Goal: Browse casually

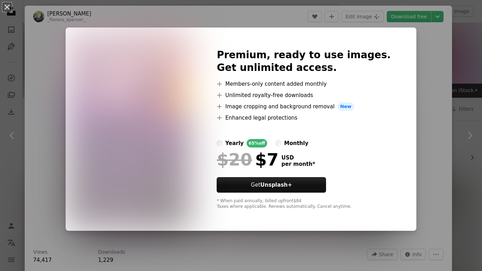
click at [437, 90] on div "An X shape Premium, ready to use images. Get unlimited access. A plus sign Memb…" at bounding box center [241, 135] width 482 height 271
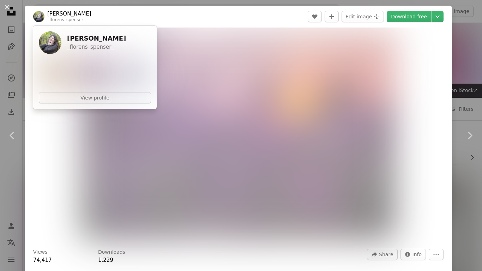
click at [94, 65] on img at bounding box center [95, 73] width 36 height 27
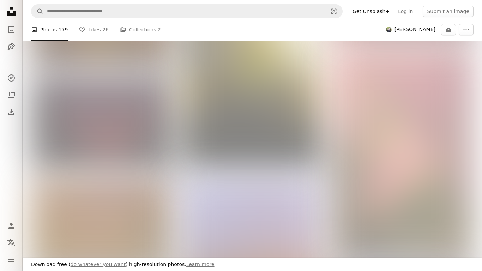
scroll to position [931, 0]
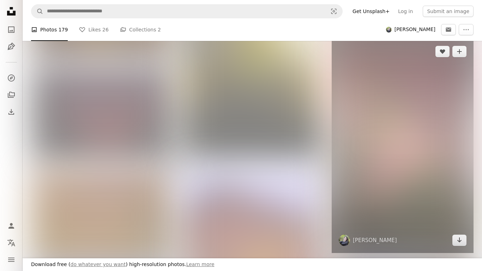
click at [421, 166] on img at bounding box center [402, 146] width 142 height 214
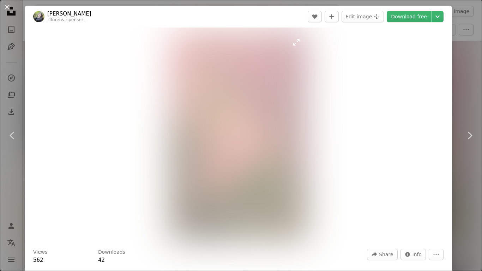
click at [191, 152] on img "Zoom in on this image" at bounding box center [238, 135] width 139 height 209
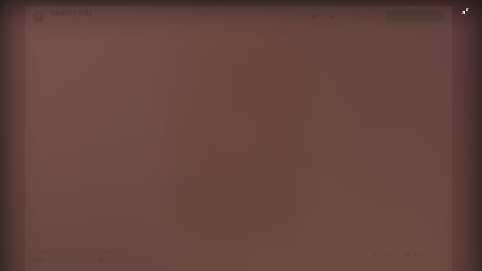
scroll to position [229, 0]
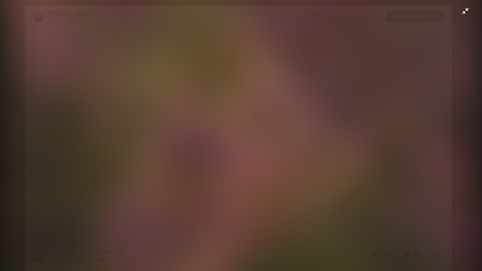
click at [171, 46] on img "Zoom out on this image" at bounding box center [241, 135] width 482 height 728
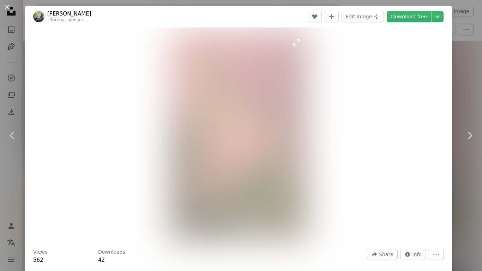
click at [212, 144] on img "Zoom in on this image" at bounding box center [238, 135] width 139 height 209
